Goal: Task Accomplishment & Management: Manage account settings

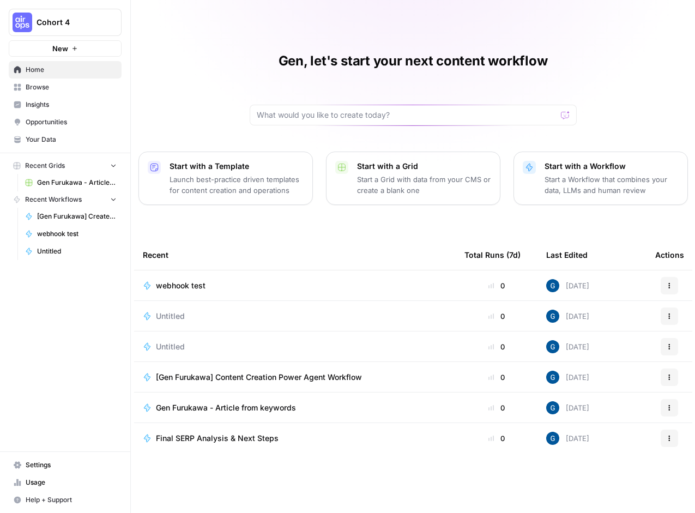
click at [42, 87] on span "Browse" at bounding box center [71, 87] width 91 height 10
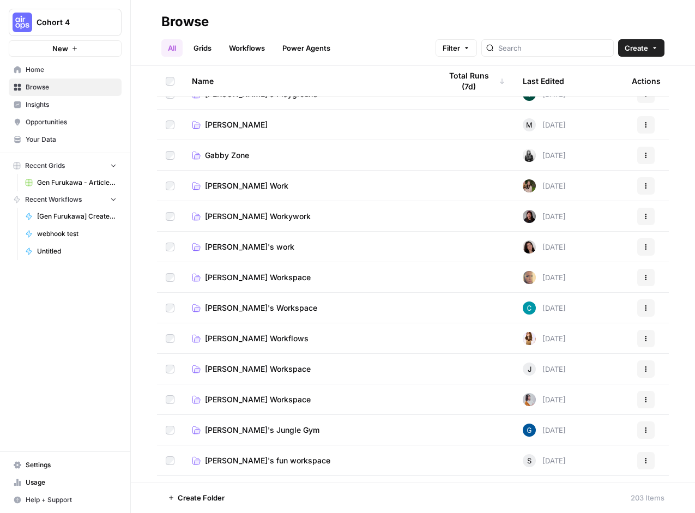
scroll to position [781, 0]
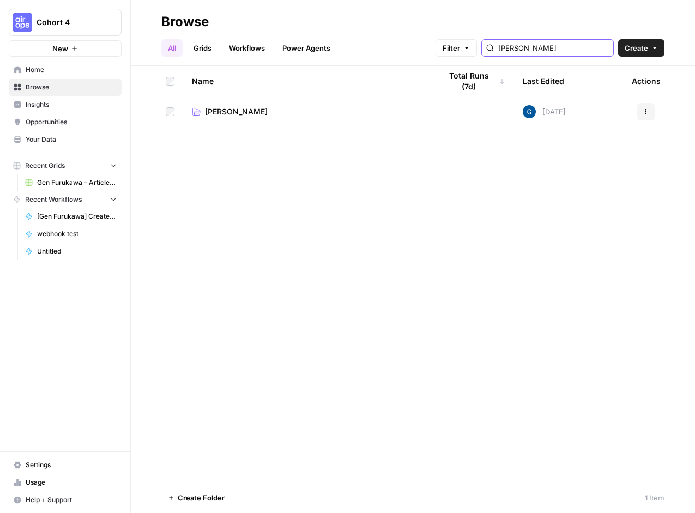
type input "[PERSON_NAME]"
click at [225, 112] on span "[PERSON_NAME]" at bounding box center [236, 111] width 63 height 11
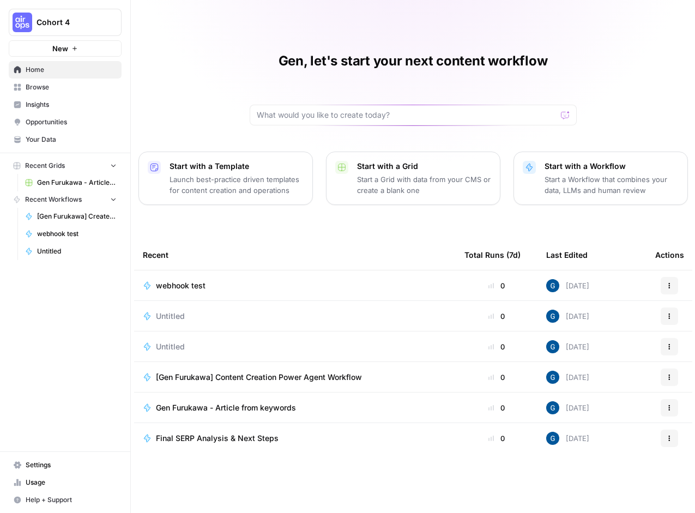
click at [186, 74] on div "Gen, let's start your next content workflow Start with a Template Launch best-p…" at bounding box center [413, 256] width 564 height 513
click at [94, 24] on span "Cohort 4" at bounding box center [69, 22] width 66 height 11
click at [256, 42] on div "Gen, let's start your next content workflow Start with a Template Launch best-p…" at bounding box center [413, 256] width 564 height 513
click at [39, 458] on link "Settings" at bounding box center [65, 464] width 113 height 17
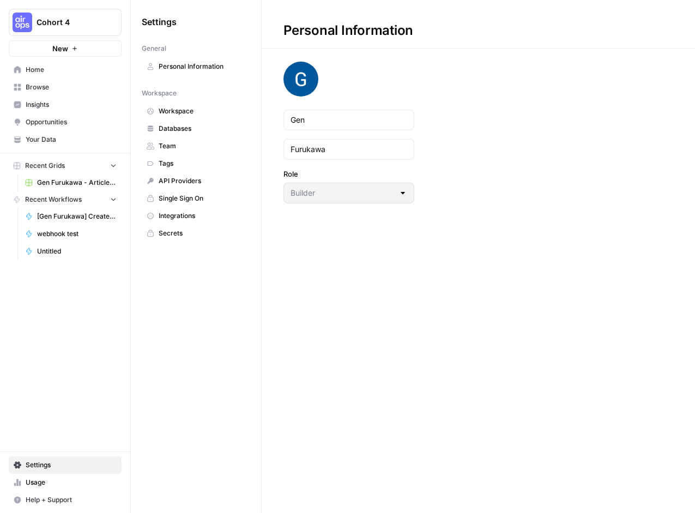
click at [187, 71] on link "Personal Information" at bounding box center [196, 66] width 108 height 17
click at [176, 162] on span "Tags" at bounding box center [202, 164] width 87 height 10
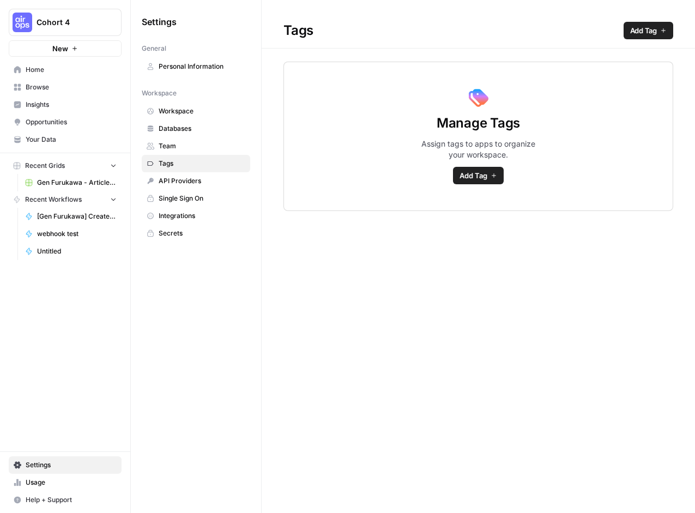
click at [173, 141] on link "Team" at bounding box center [196, 145] width 108 height 17
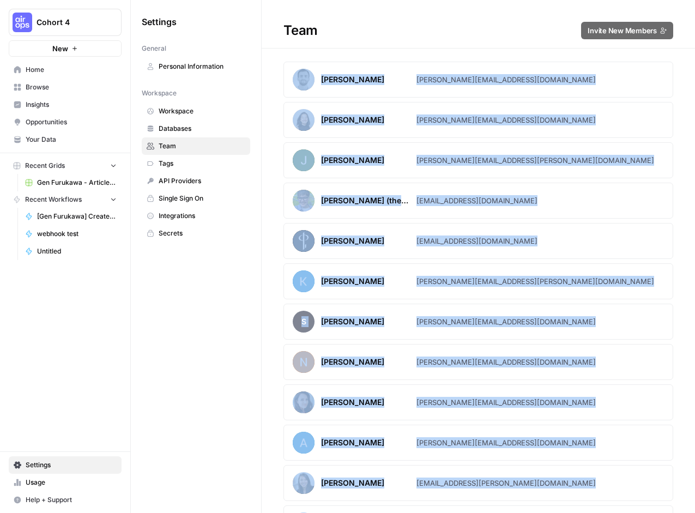
drag, startPoint x: 563, startPoint y: 346, endPoint x: 301, endPoint y: 77, distance: 375.6
copy section "Loremi Dolor sitame@consec.adi Elits Doeius tempo@incidi.utl Etdo Magnaa Enimad…"
